Goal: Register for event/course

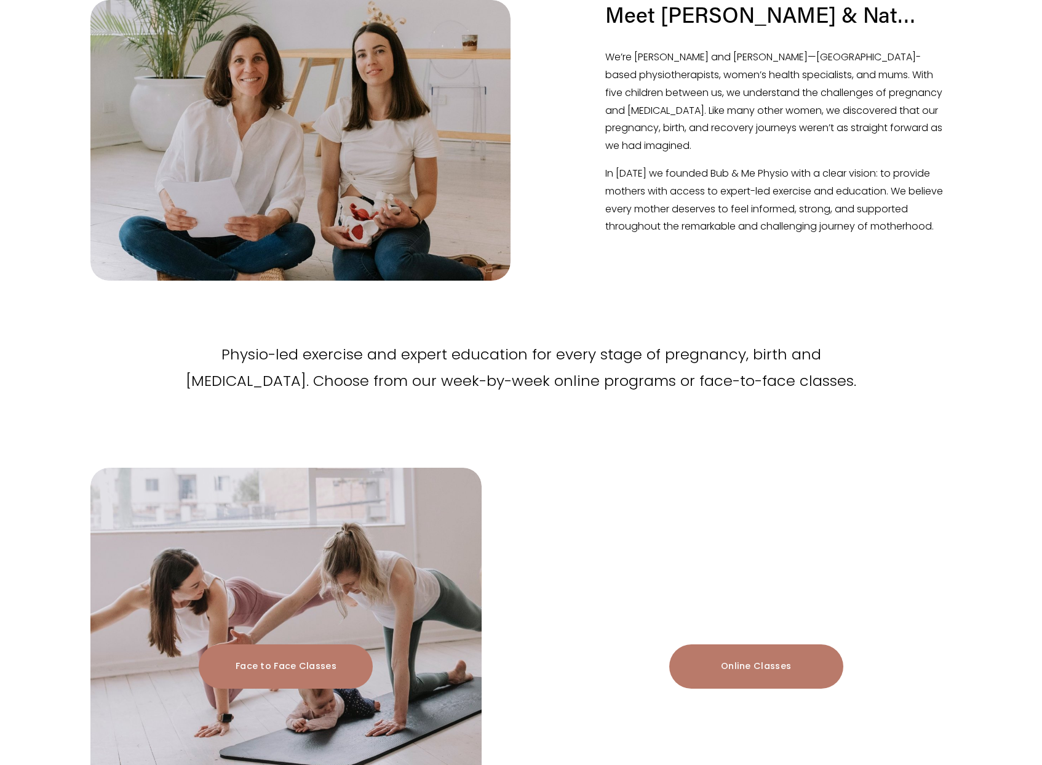
scroll to position [1454, 0]
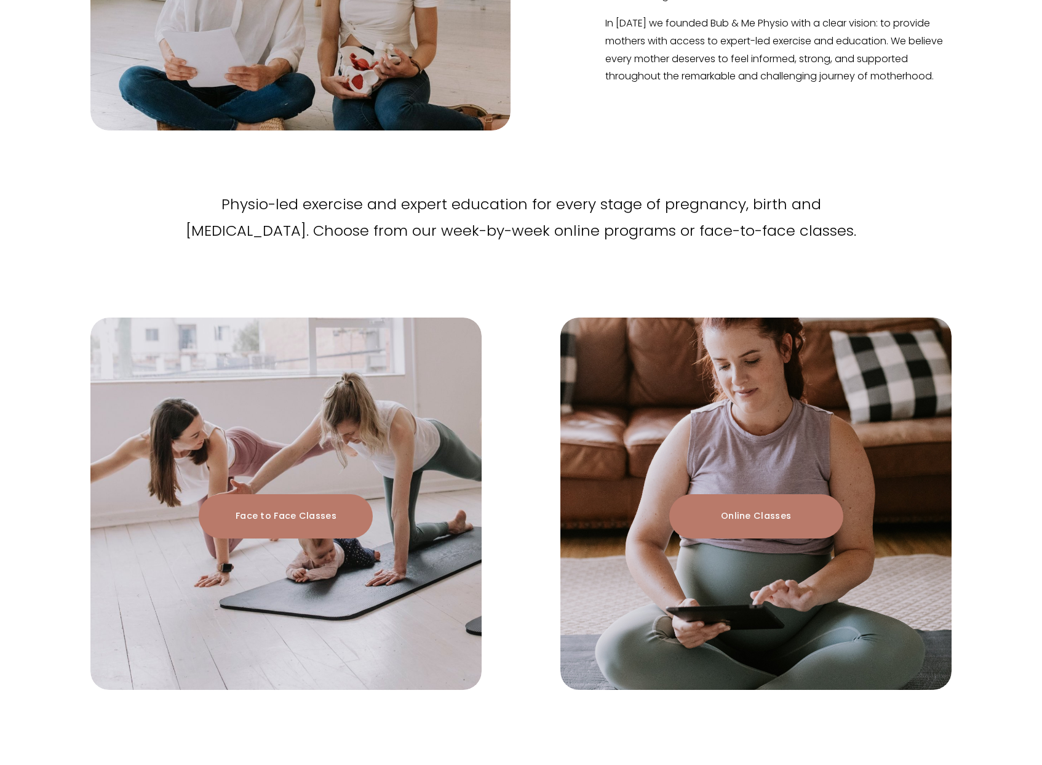
click at [308, 518] on link "Face to Face Classes" at bounding box center [286, 516] width 174 height 44
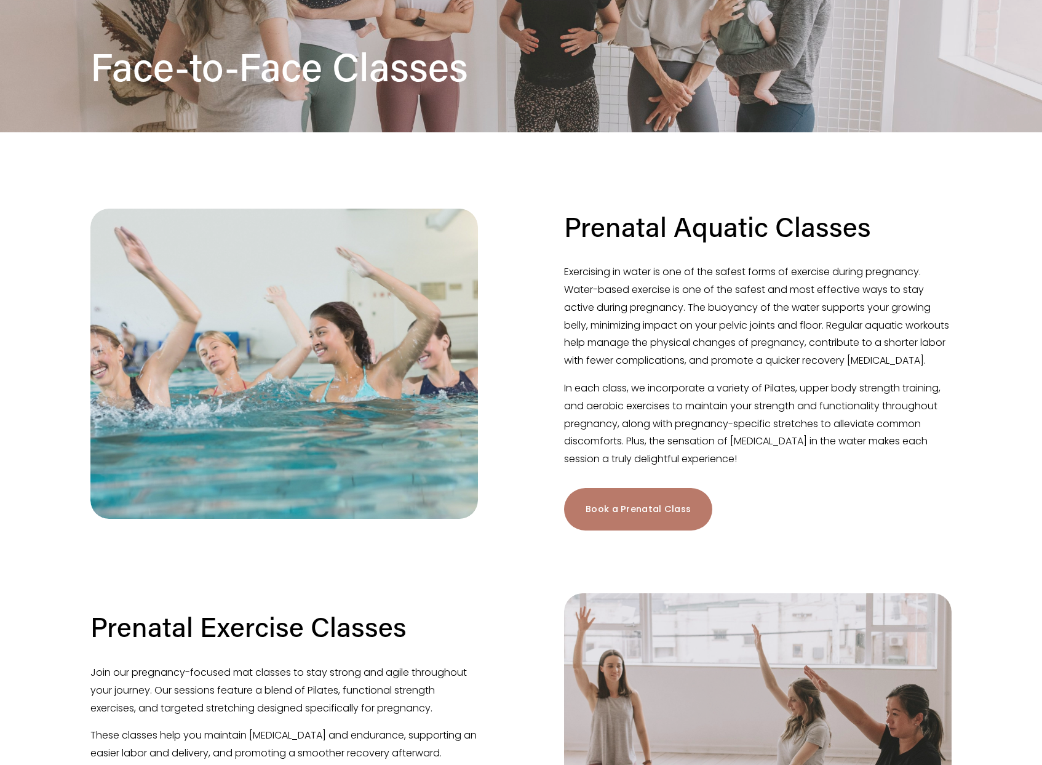
scroll to position [398, 0]
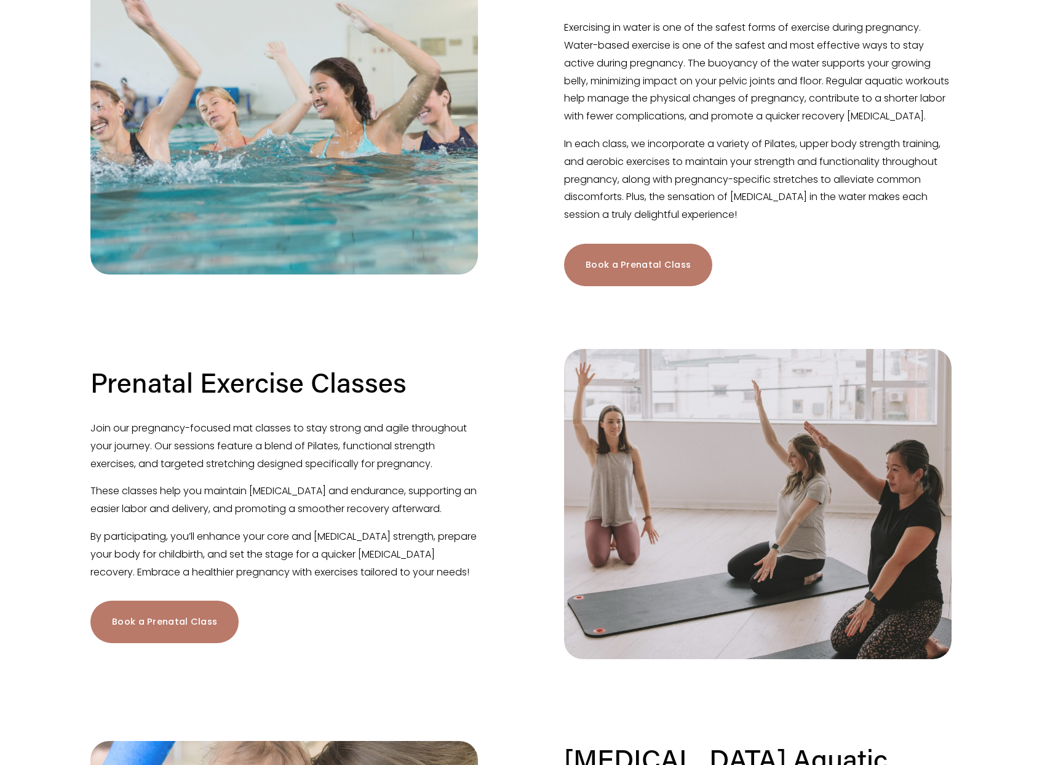
click at [479, 337] on div at bounding box center [521, 318] width 882 height 42
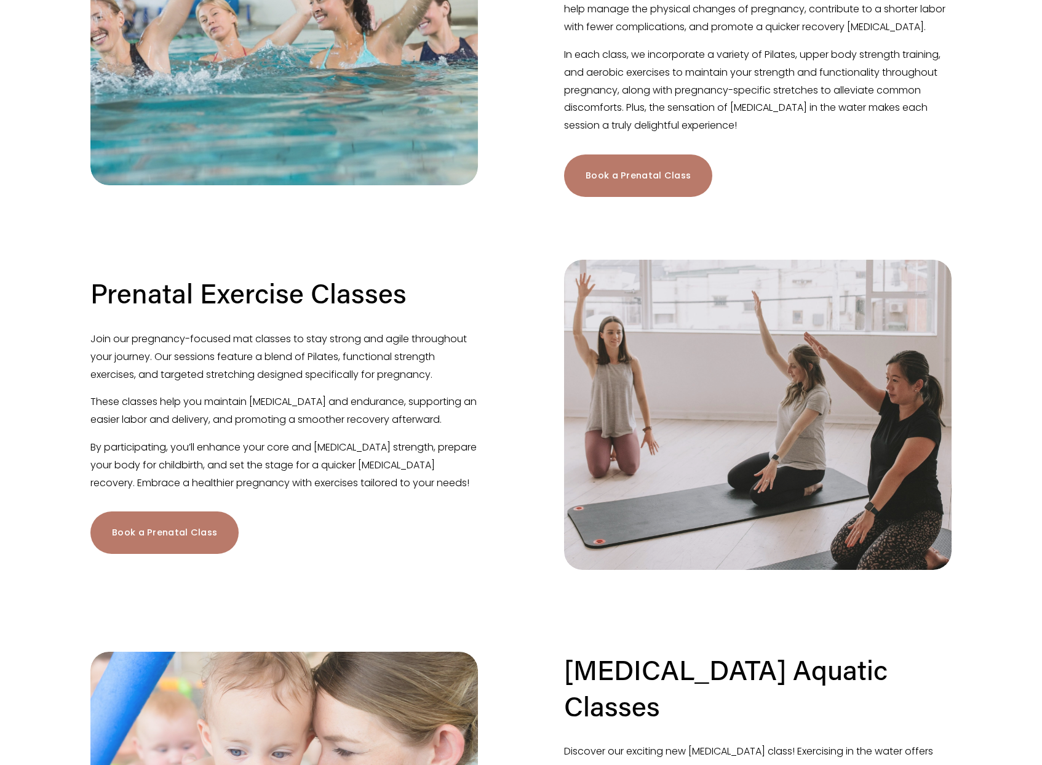
scroll to position [349, 0]
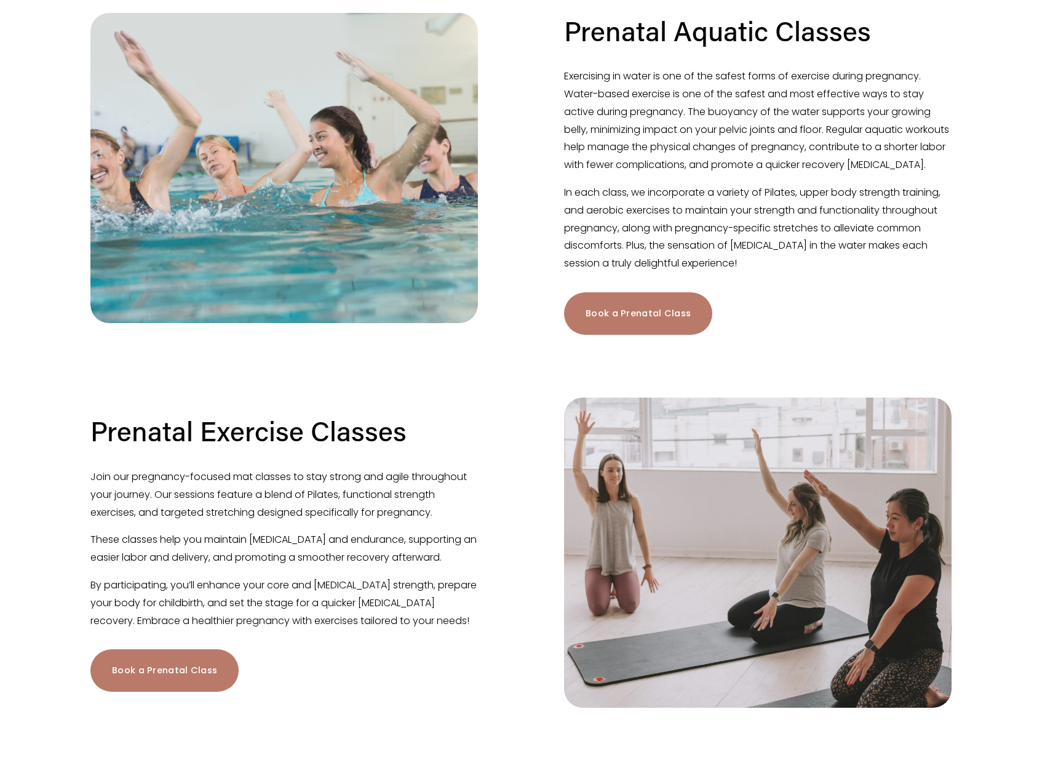
click at [902, 316] on div "Book a Prenatal Class" at bounding box center [758, 313] width 388 height 42
click at [623, 328] on link "Book a Prenatal Class" at bounding box center [638, 313] width 148 height 42
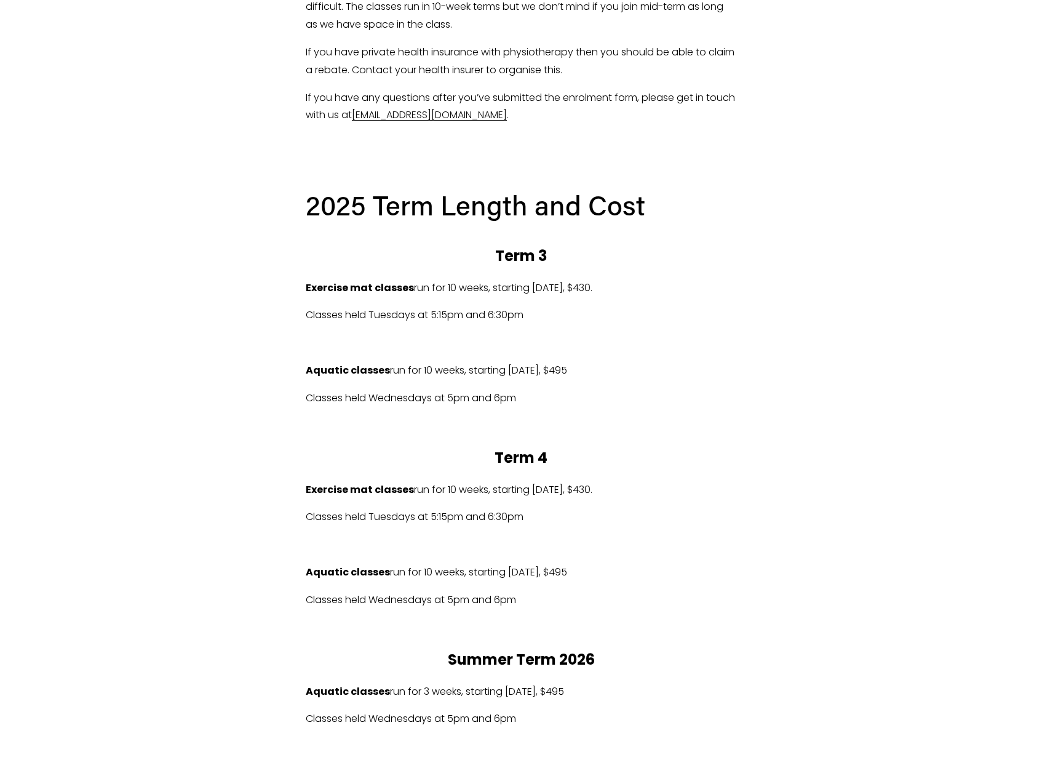
scroll to position [508, 0]
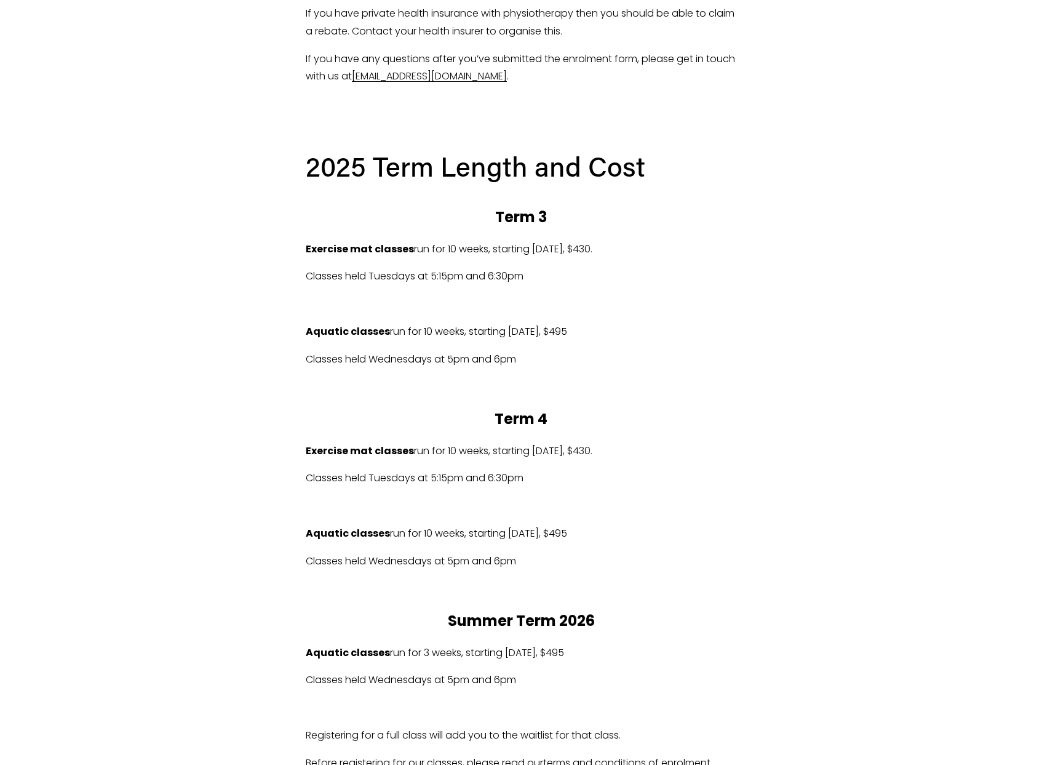
click at [731, 394] on p at bounding box center [521, 387] width 431 height 18
click at [729, 397] on div "2025 Term Length and Cost Term 3 Exercise mat classes run for 10 weeks, startin…" at bounding box center [521, 459] width 431 height 623
click at [695, 365] on p "Classes held Wednesdays at 5pm and 6pm" at bounding box center [521, 360] width 431 height 18
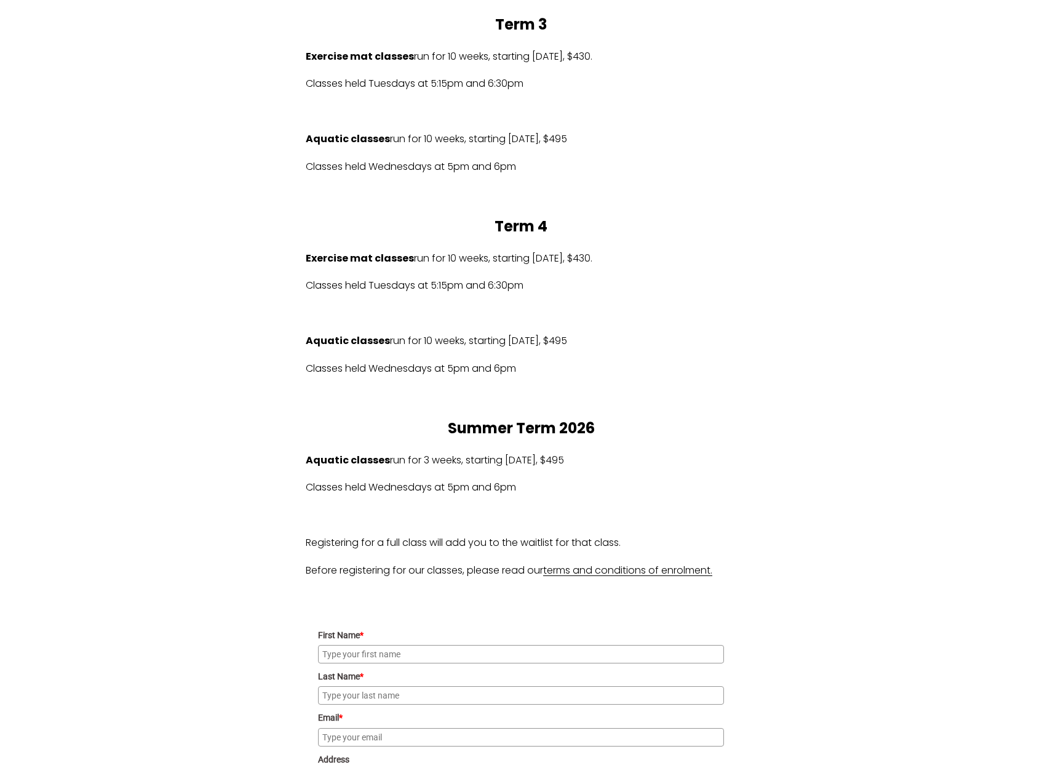
scroll to position [473, 0]
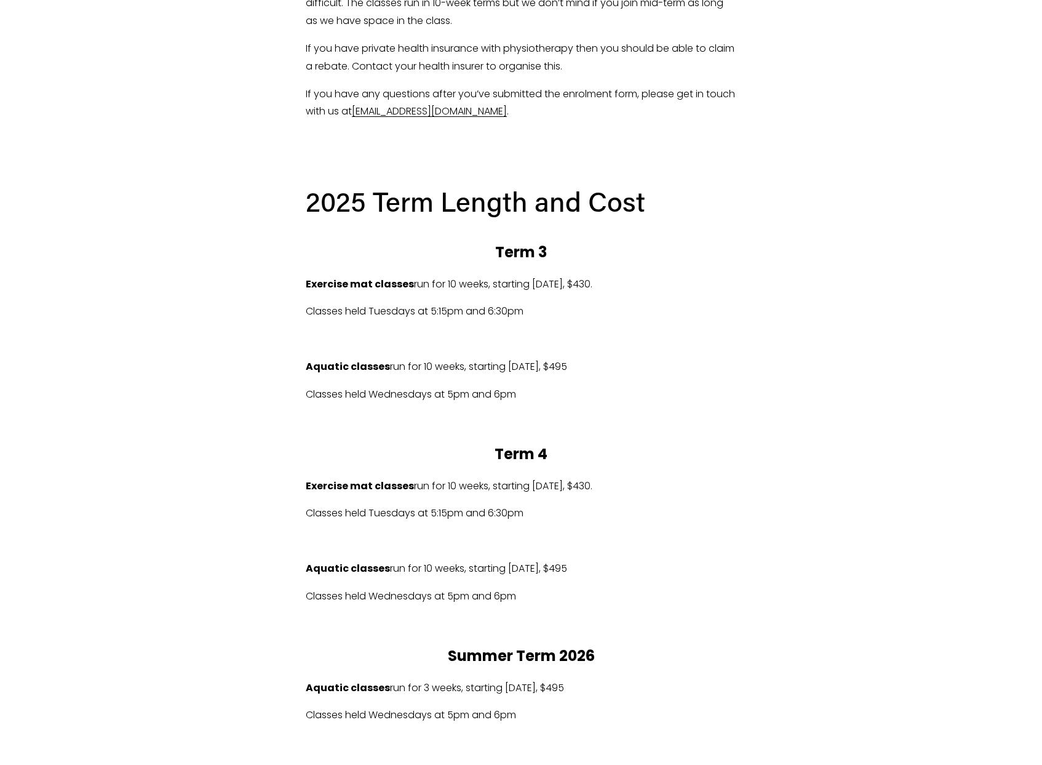
click at [671, 568] on p "Aquatic classes run for 10 weeks, starting Wed 15/10/2025, $495" at bounding box center [521, 569] width 431 height 18
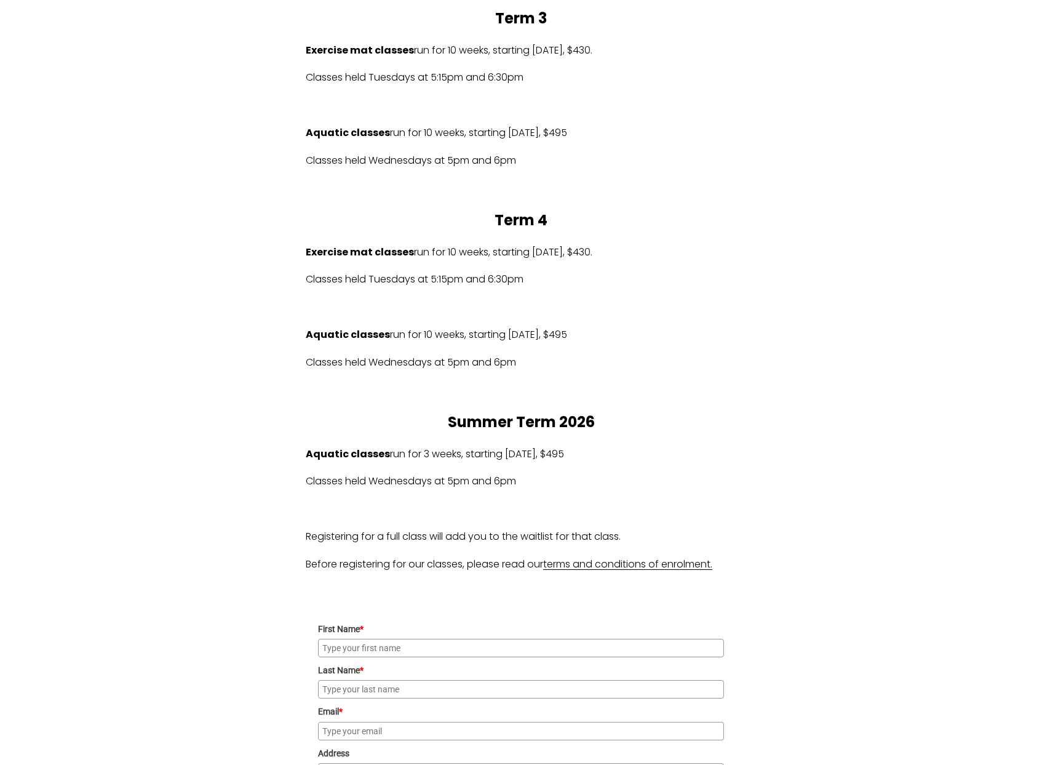
click at [647, 480] on p "Classes held Wednesdays at 5pm and 6pm" at bounding box center [521, 481] width 431 height 18
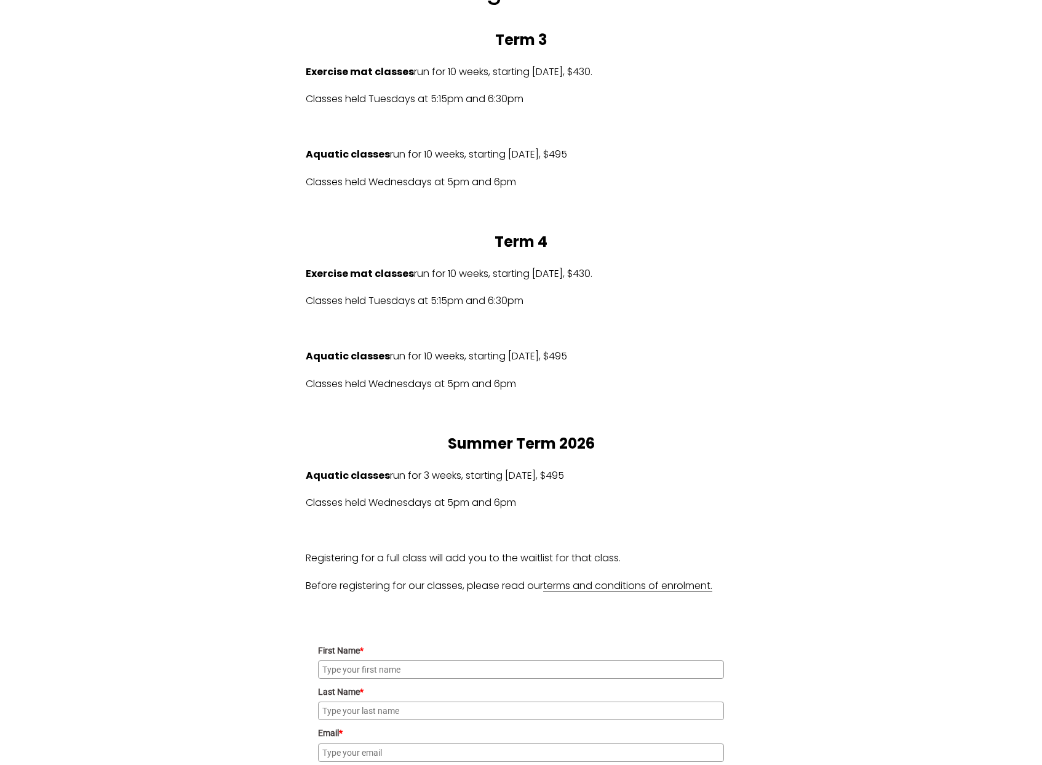
scroll to position [685, 0]
click at [519, 398] on div "2025 Term Length and Cost Term 3 Exercise mat classes run for 10 weeks, startin…" at bounding box center [521, 283] width 431 height 623
click at [605, 387] on p "Classes held Wednesdays at 5pm and 6pm" at bounding box center [521, 385] width 431 height 18
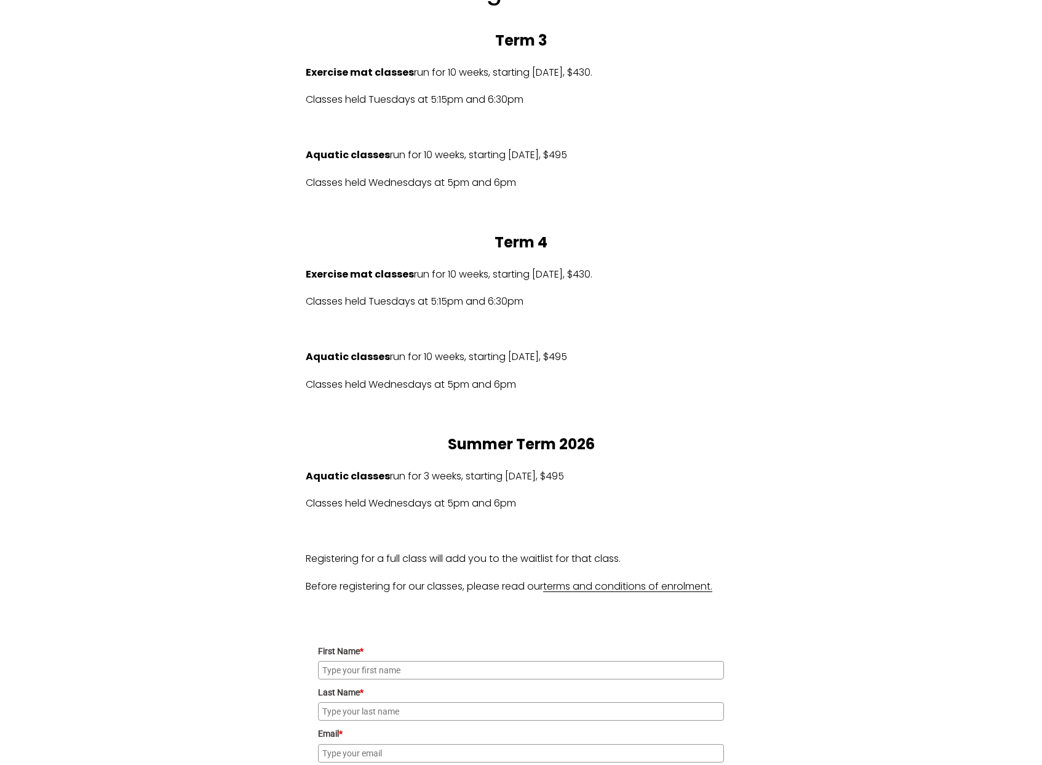
click at [605, 387] on p "Classes held Wednesdays at 5pm and 6pm" at bounding box center [521, 385] width 431 height 18
click at [606, 302] on p "Classes held Tuesdays at 5:15pm and 6:30pm" at bounding box center [521, 302] width 431 height 18
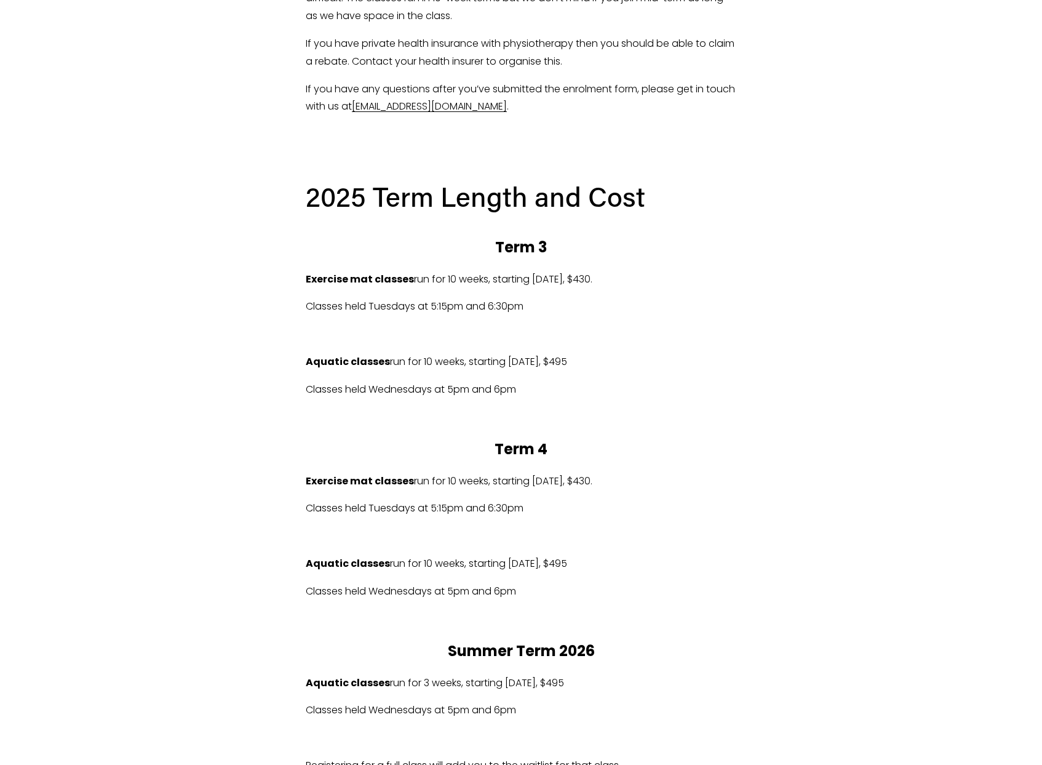
click at [658, 367] on p "Aquatic classes run for 10 weeks, starting Wed 23/07/2025, $495" at bounding box center [521, 362] width 431 height 18
click at [603, 403] on div "2025 Term Length and Cost Term 3 Exercise mat classes run for 10 weeks, startin…" at bounding box center [521, 489] width 431 height 623
click at [597, 328] on p at bounding box center [521, 334] width 431 height 18
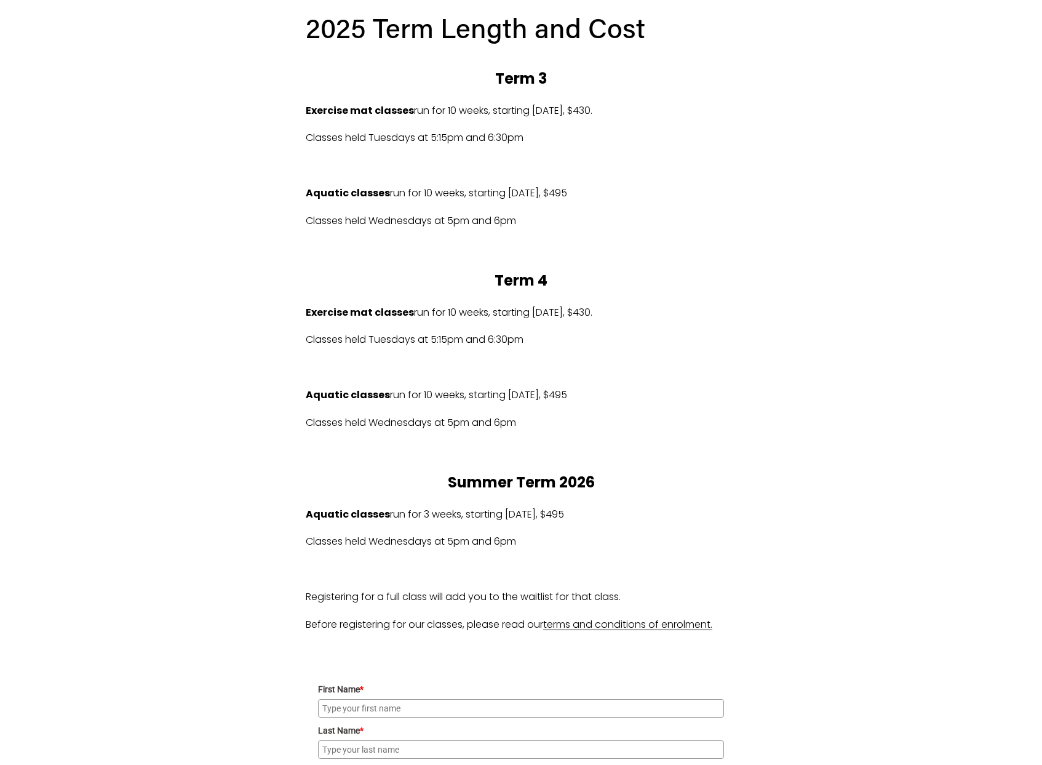
scroll to position [661, 0]
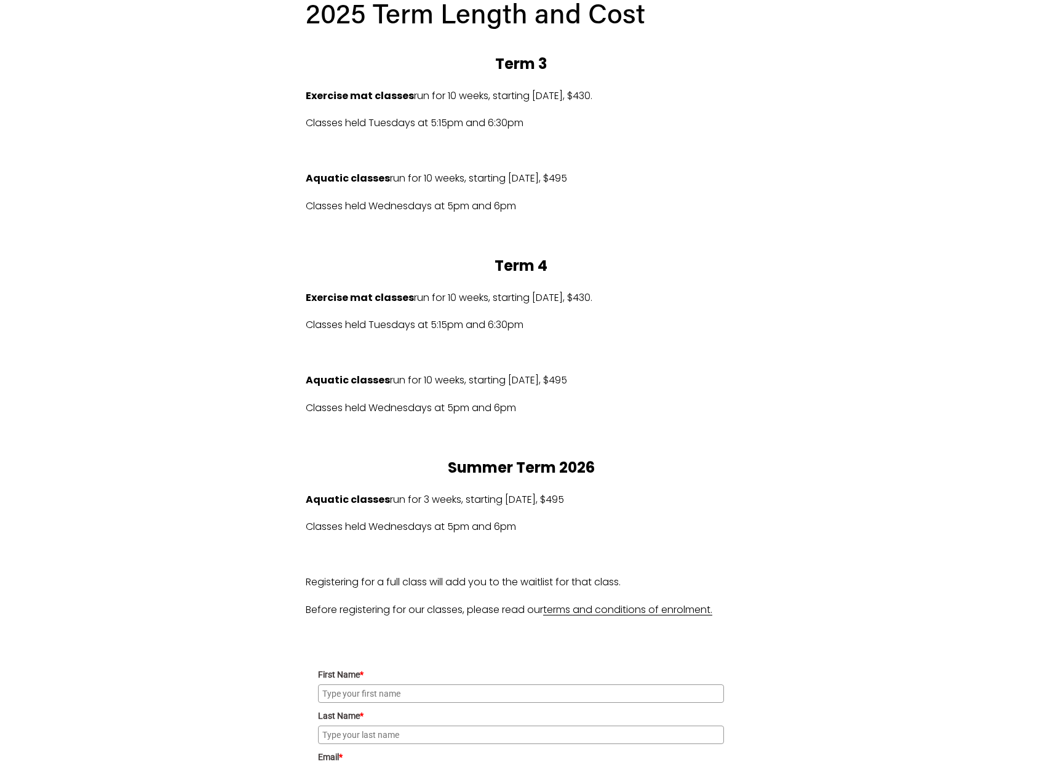
click at [691, 369] on div "2025 Term Length and Cost Term 3 Exercise mat classes run for 10 weeks, startin…" at bounding box center [521, 306] width 431 height 623
click at [699, 352] on p at bounding box center [521, 353] width 431 height 18
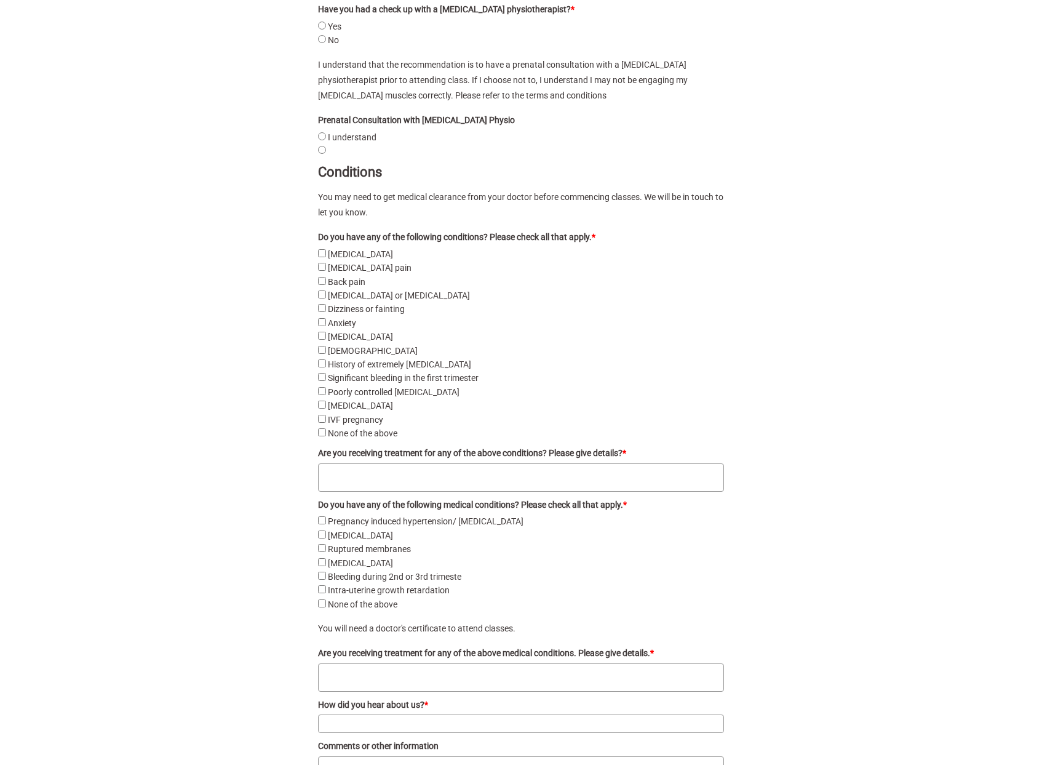
scroll to position [1782, 0]
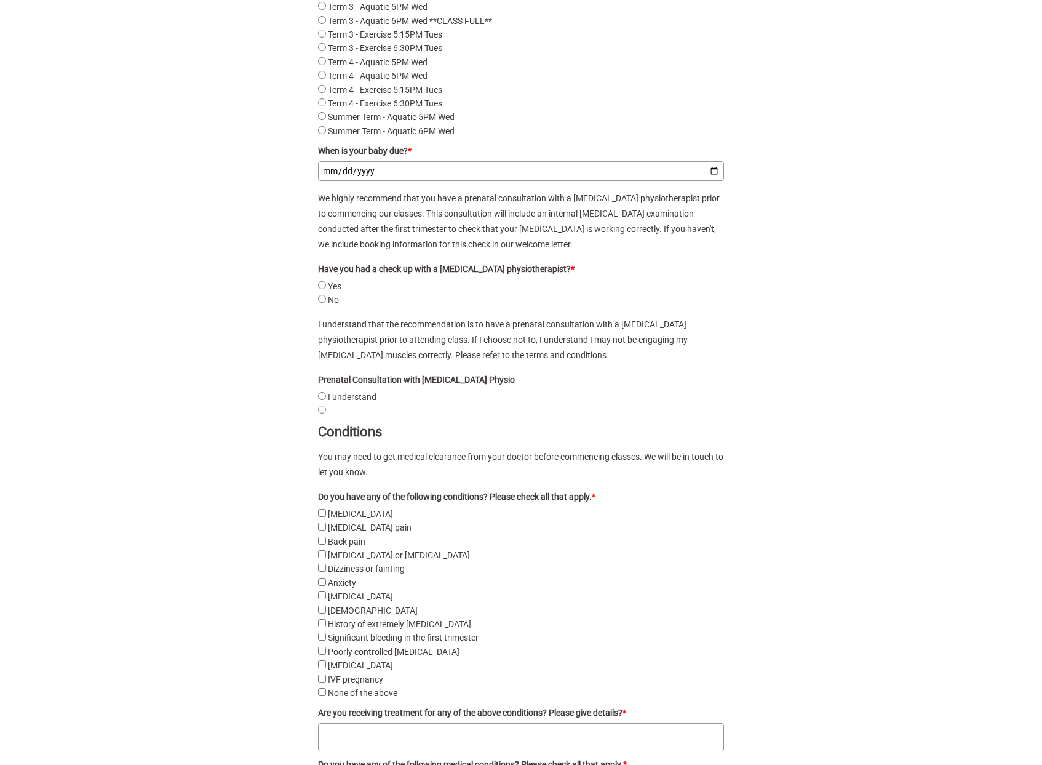
click at [743, 375] on div "First Name * Last Name * Email * Address * * * Yes" at bounding box center [521, 371] width 452 height 1724
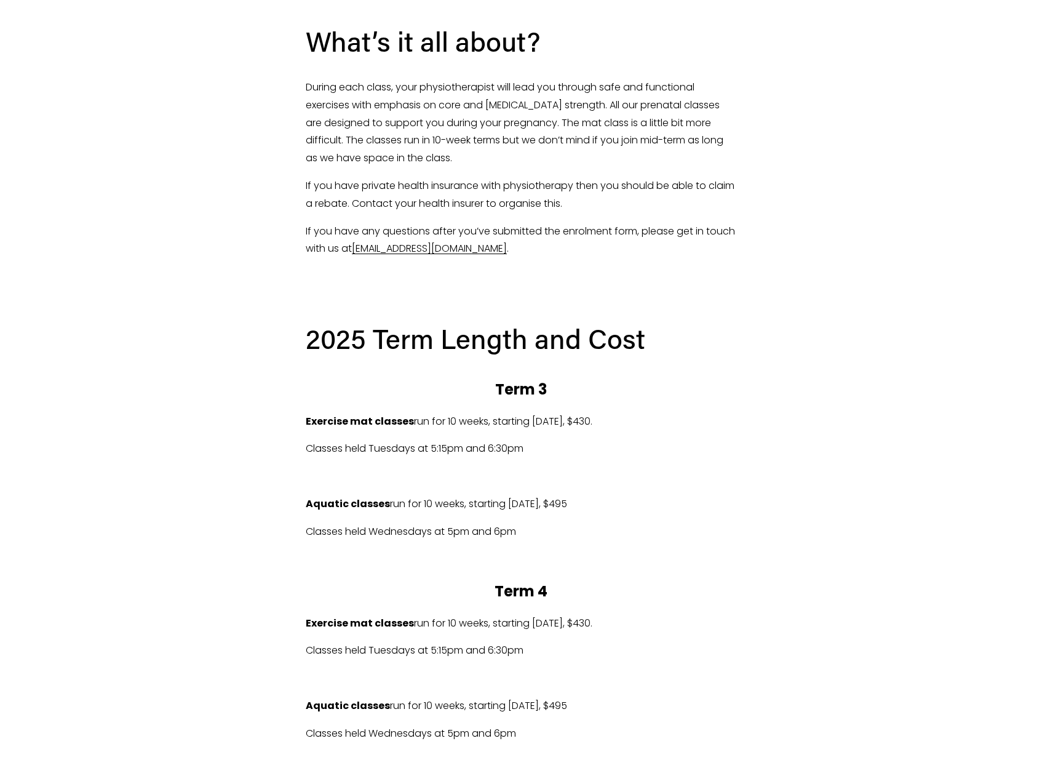
scroll to position [0, 0]
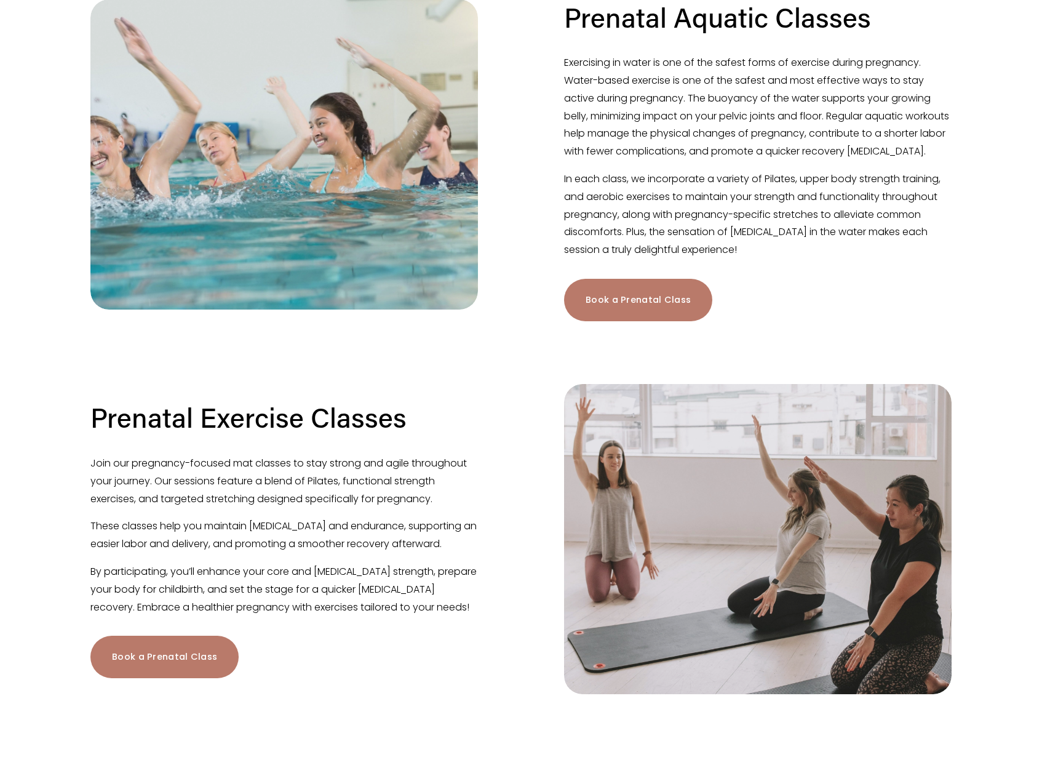
scroll to position [349, 0]
